Goal: Information Seeking & Learning: Learn about a topic

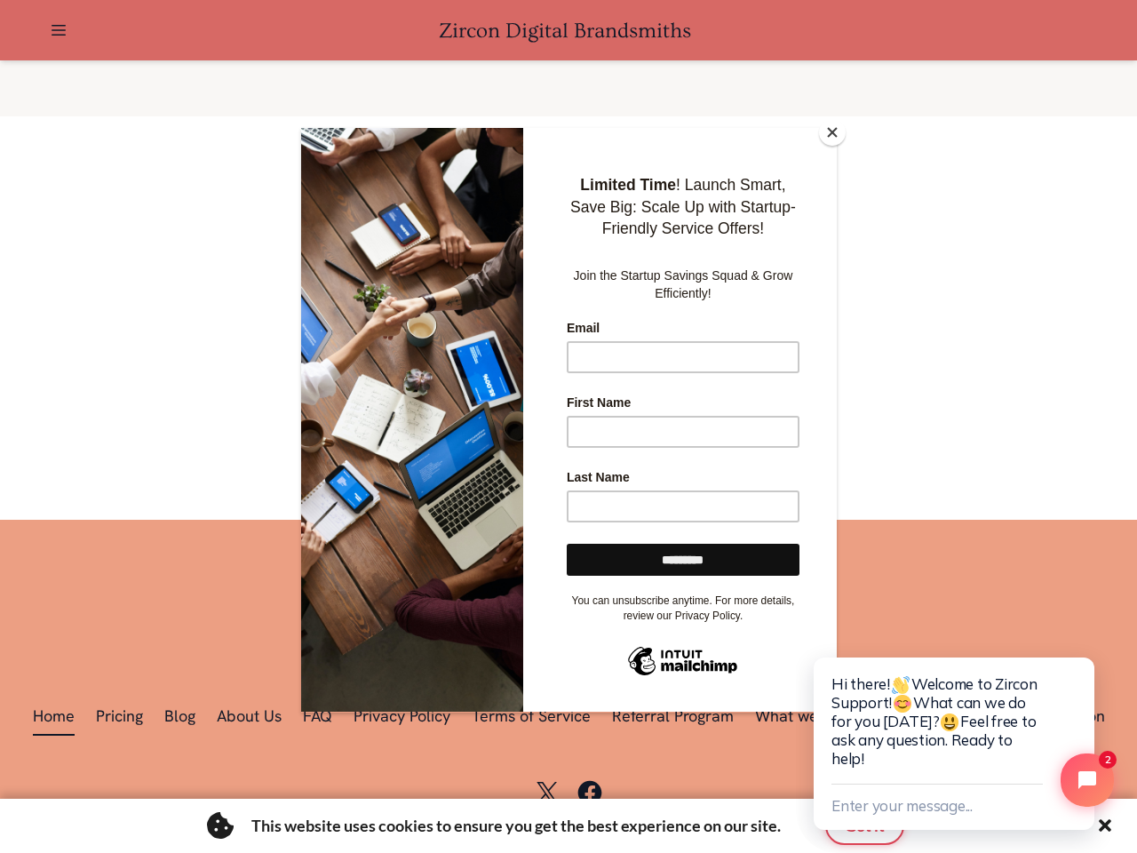
scroll to position [0, 2518]
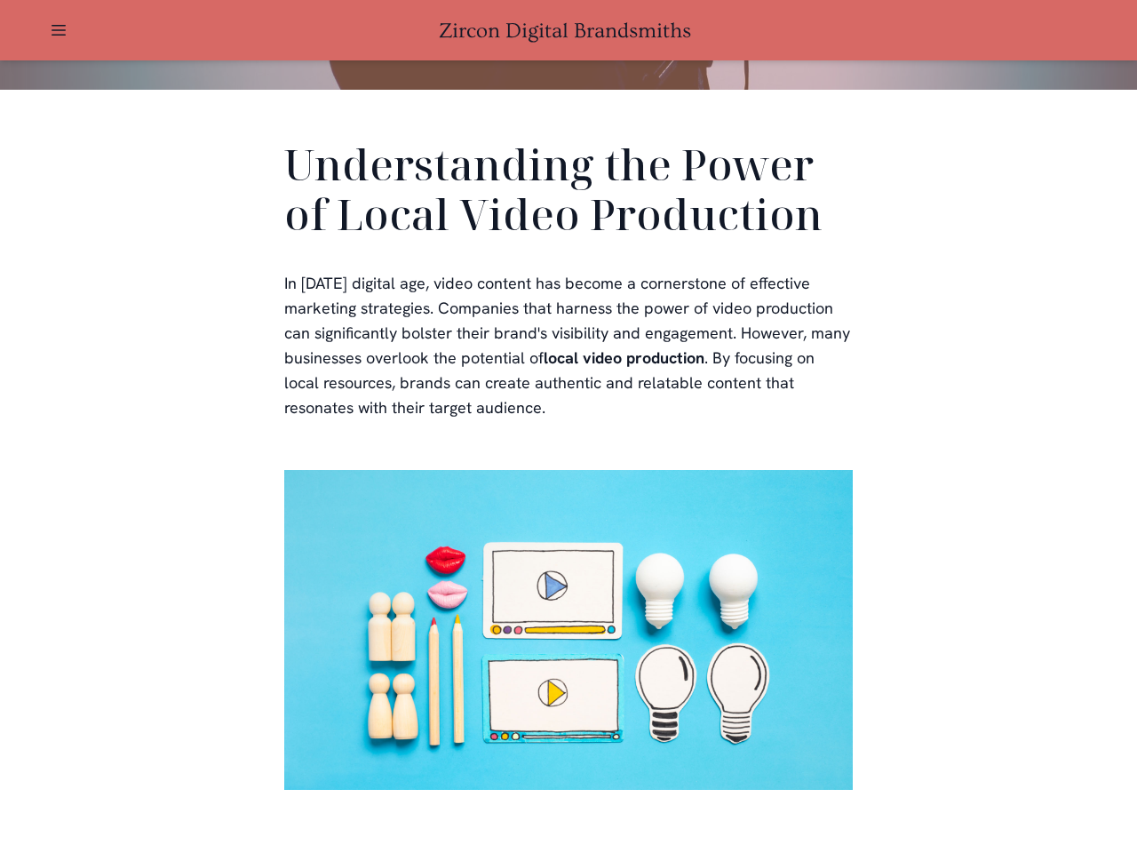
scroll to position [533, 0]
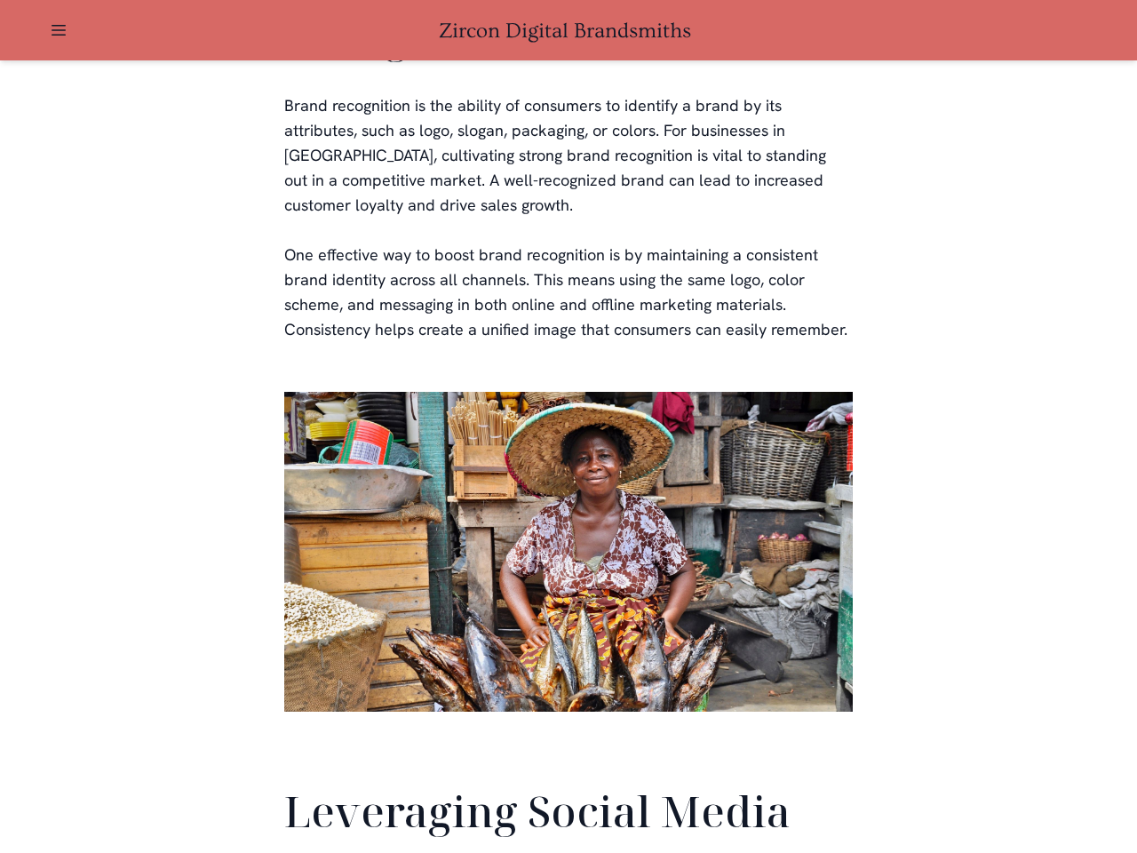
scroll to position [4181, 0]
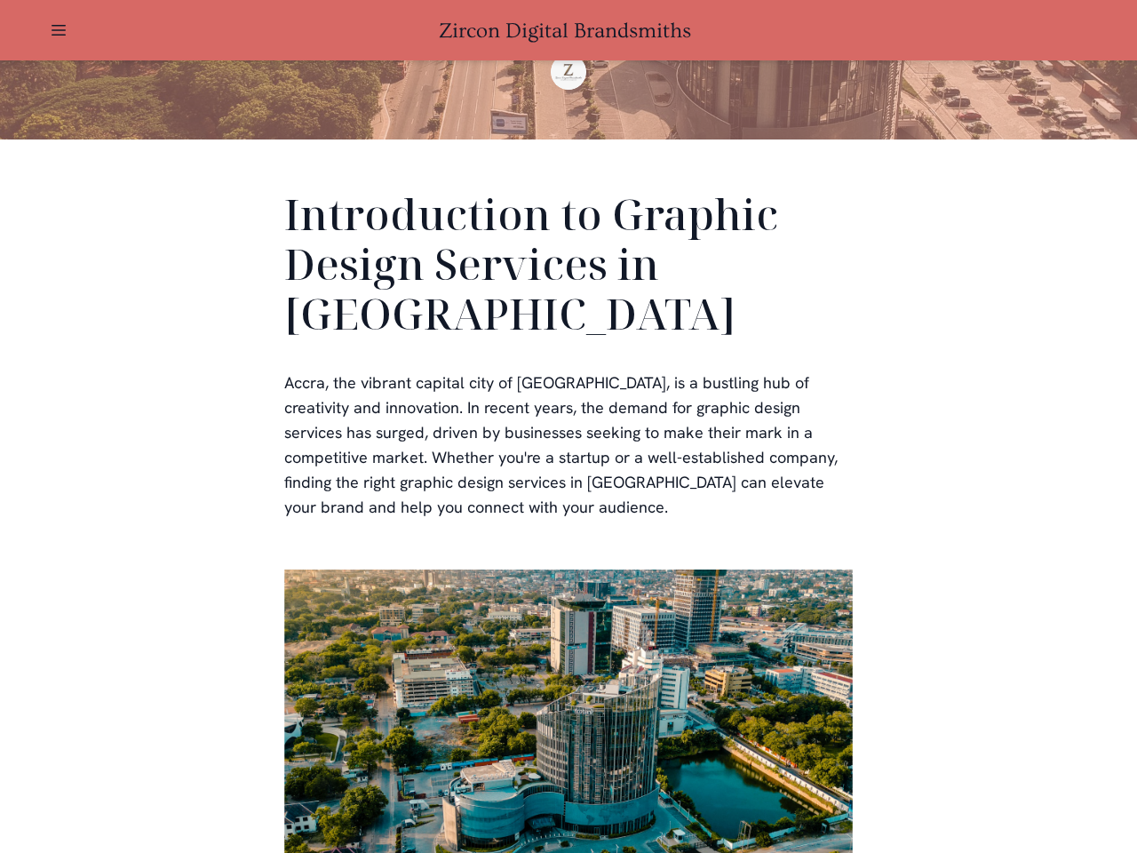
scroll to position [533, 0]
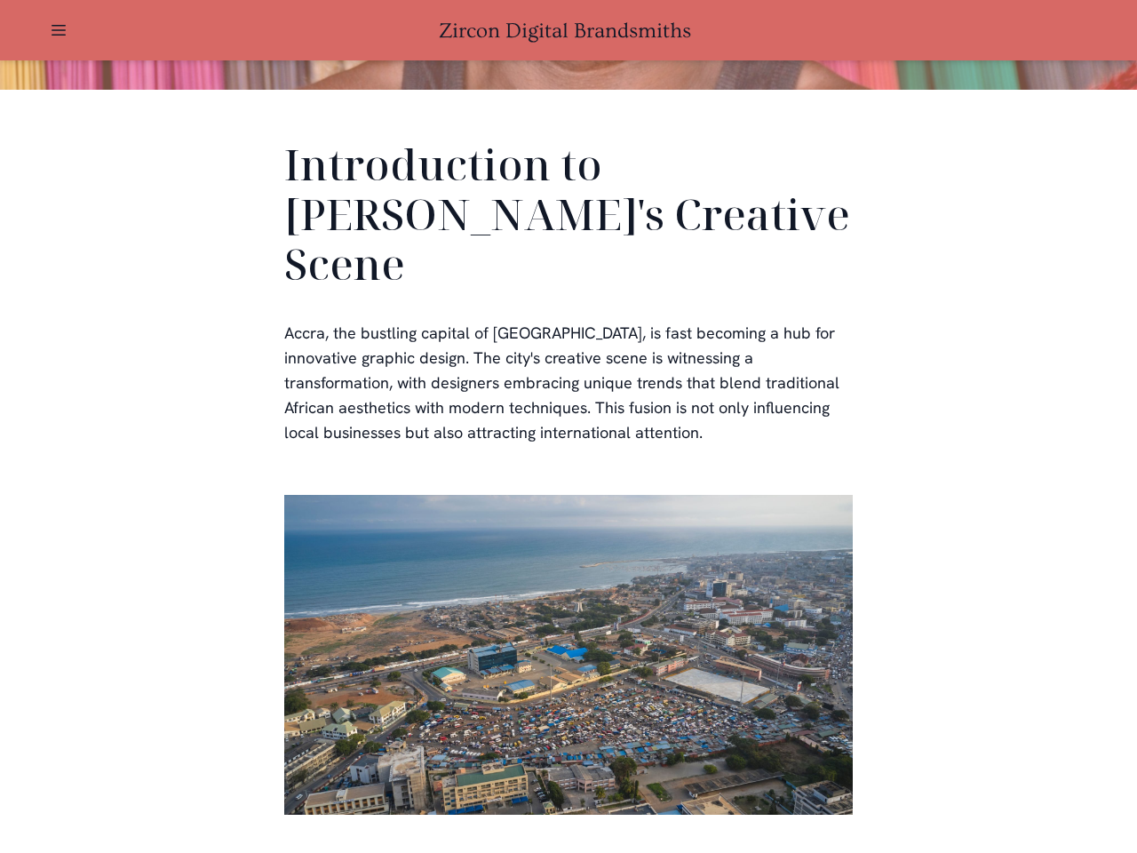
scroll to position [533, 0]
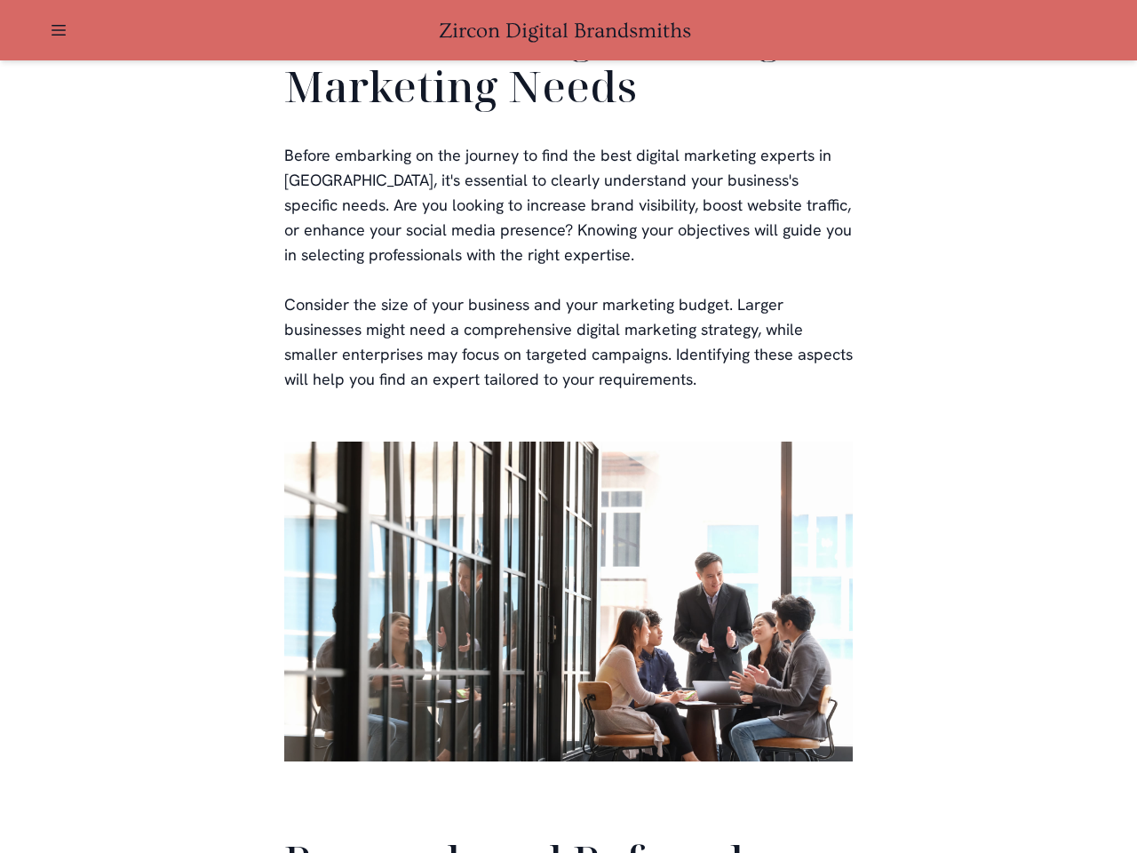
scroll to position [4227, 0]
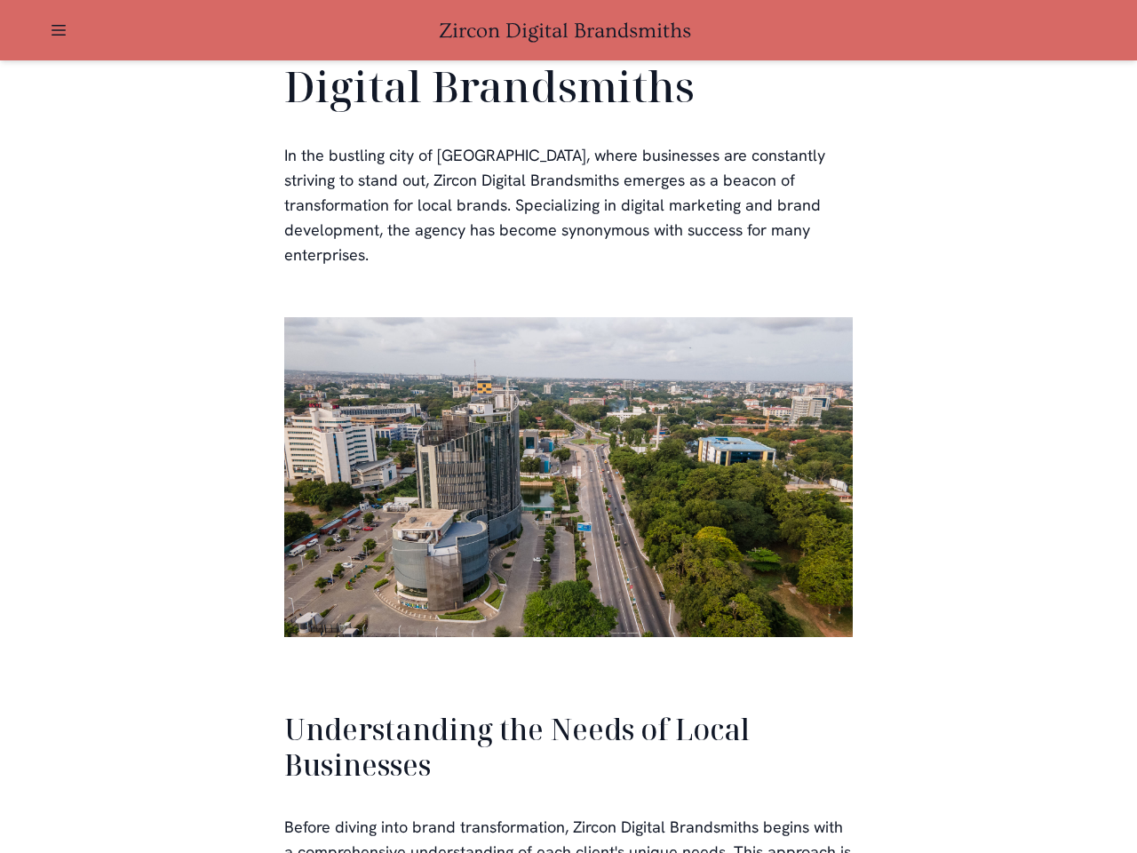
scroll to position [3787, 0]
